Goal: Register for event/course

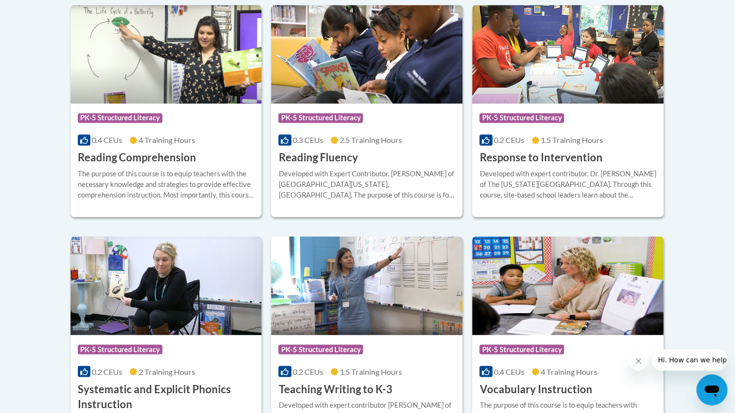
scroll to position [1078, 0]
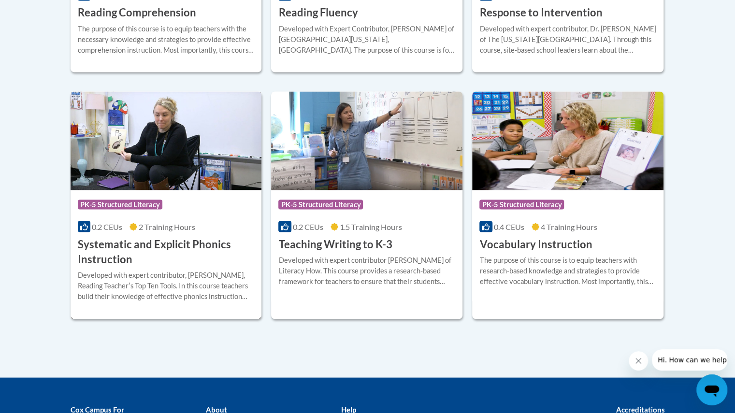
click at [157, 256] on h3 "Systematic and Explicit Phonics Instruction" at bounding box center [166, 252] width 177 height 30
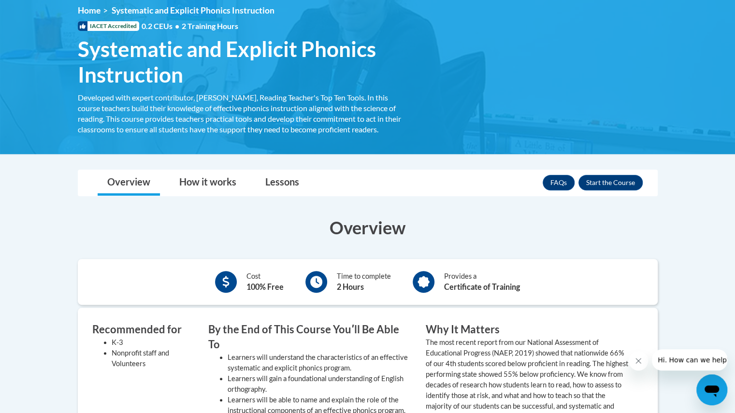
scroll to position [131, 0]
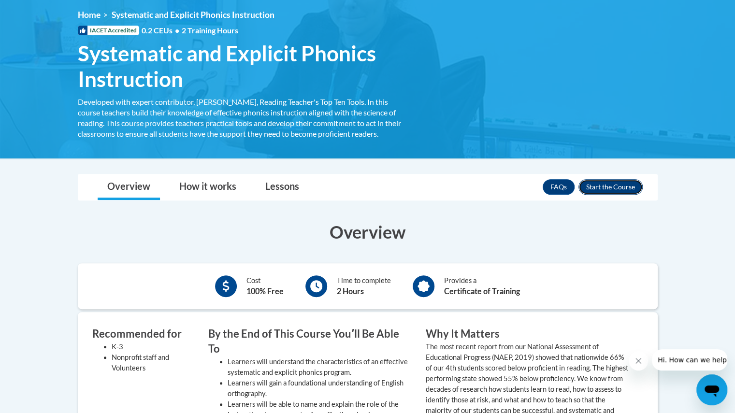
click at [615, 184] on button "Enroll" at bounding box center [610, 186] width 64 height 15
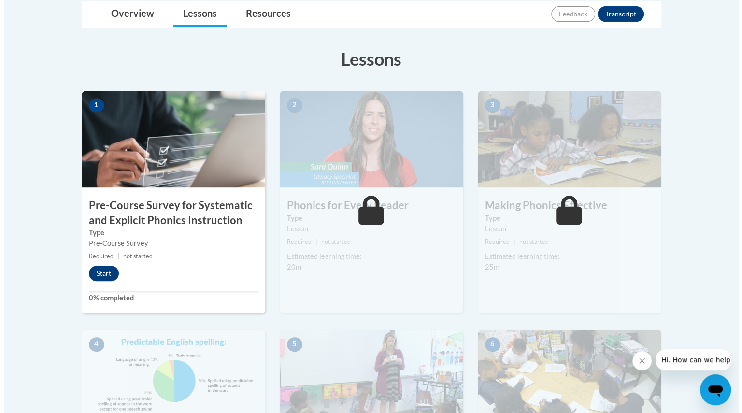
scroll to position [242, 0]
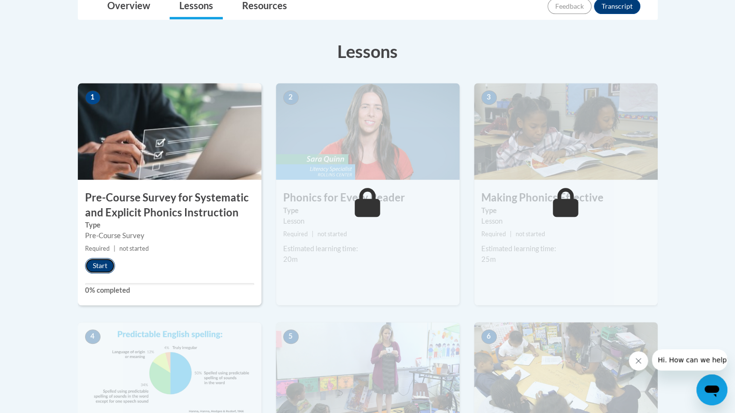
click at [99, 264] on button "Start" at bounding box center [100, 265] width 30 height 15
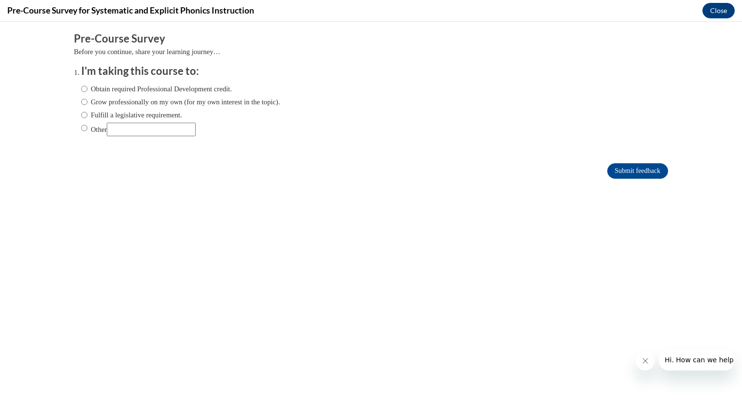
scroll to position [0, 0]
click at [81, 116] on input "Fulfill a legislative requirement." at bounding box center [84, 115] width 6 height 11
radio input "true"
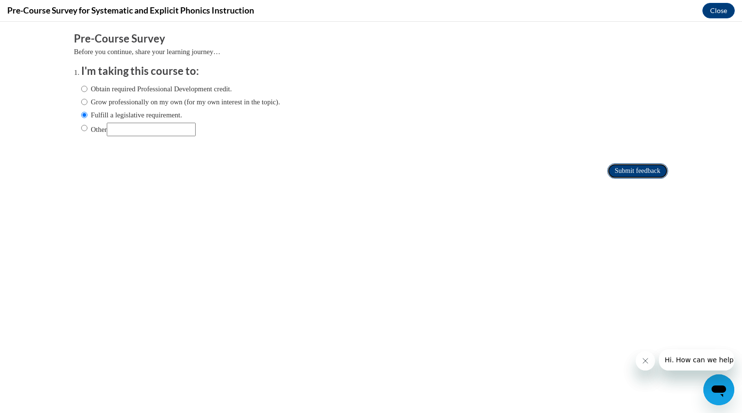
click at [620, 165] on input "Submit feedback" at bounding box center [637, 170] width 61 height 15
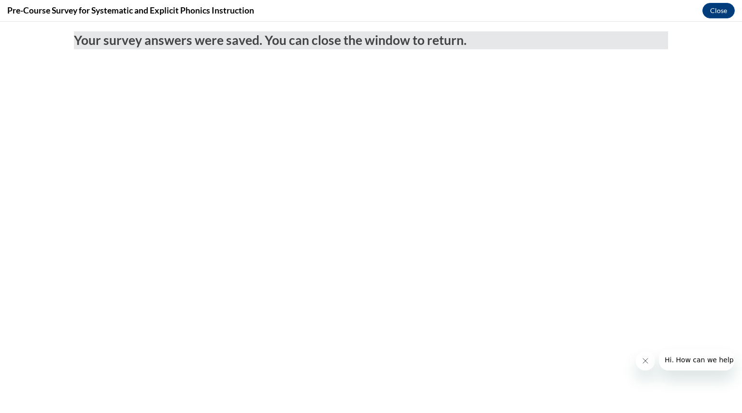
click at [643, 359] on icon "Close message from company" at bounding box center [645, 361] width 5 height 5
click at [0, 0] on button "Close message from company" at bounding box center [0, 0] width 0 height 0
click at [725, 10] on button "Close" at bounding box center [719, 10] width 32 height 15
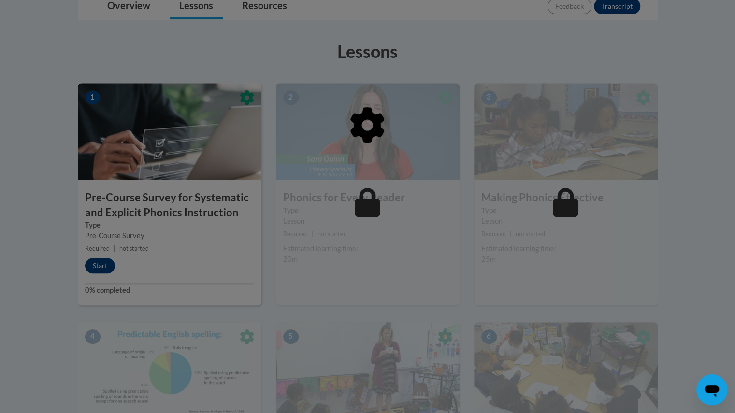
click at [102, 264] on div at bounding box center [368, 175] width 580 height 184
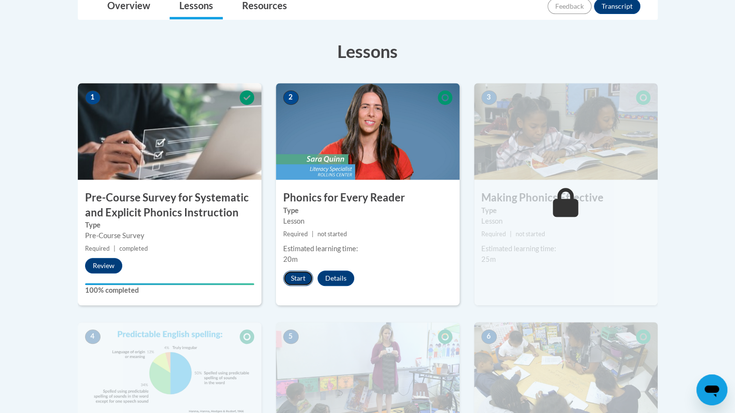
click at [303, 279] on button "Start" at bounding box center [298, 278] width 30 height 15
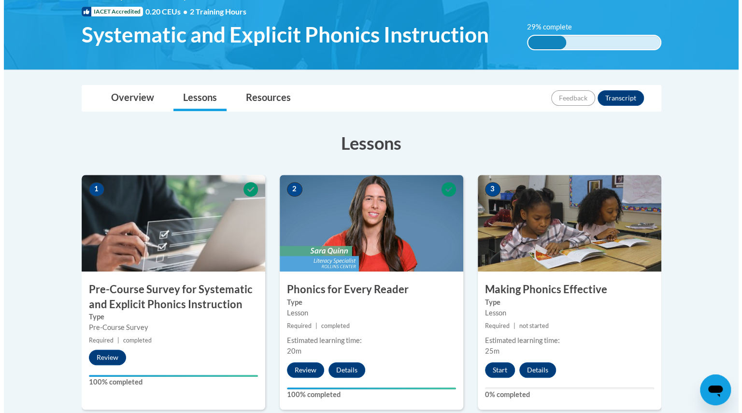
scroll to position [242, 0]
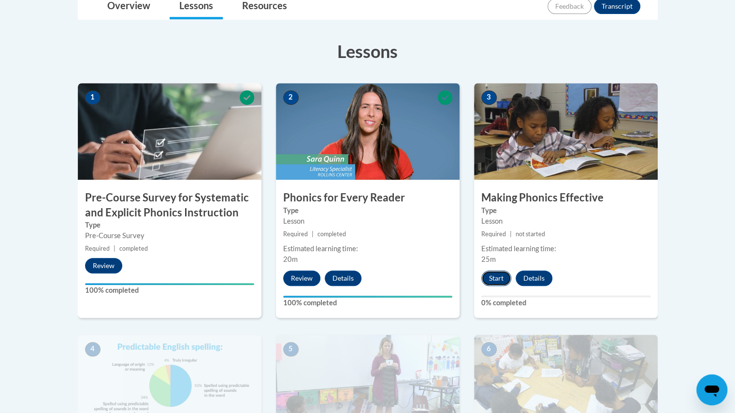
click at [493, 276] on button "Start" at bounding box center [496, 278] width 30 height 15
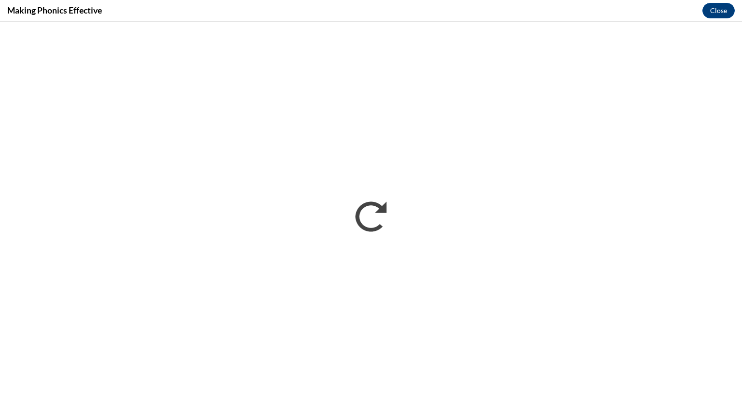
scroll to position [0, 0]
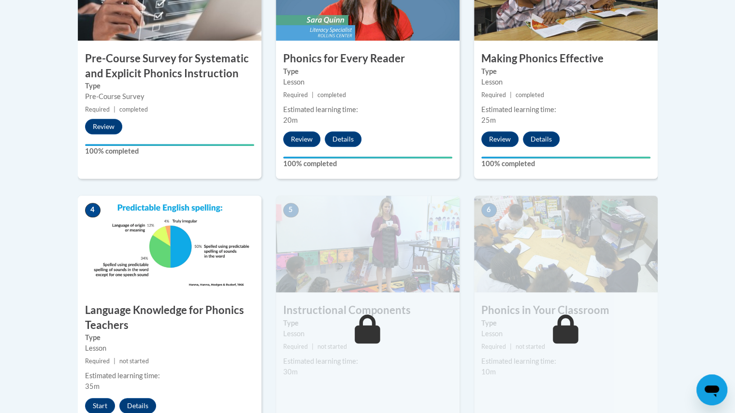
scroll to position [483, 0]
